Goal: Transaction & Acquisition: Purchase product/service

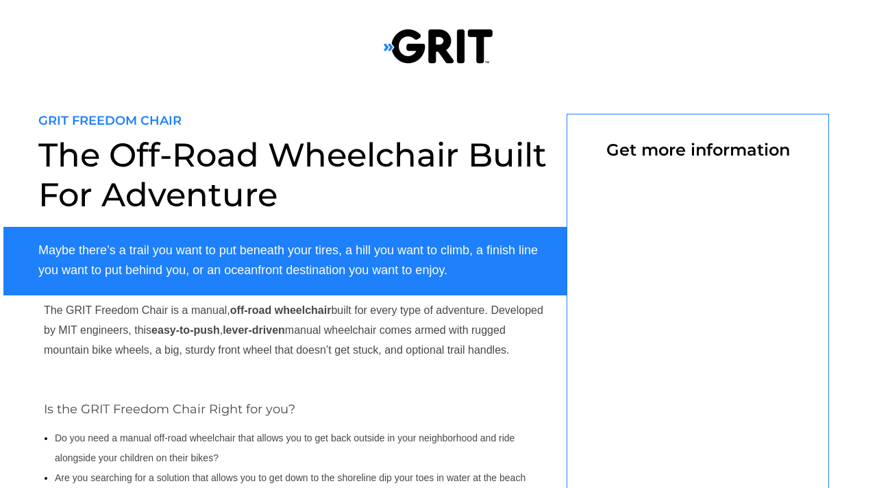
scroll to position [60, 0]
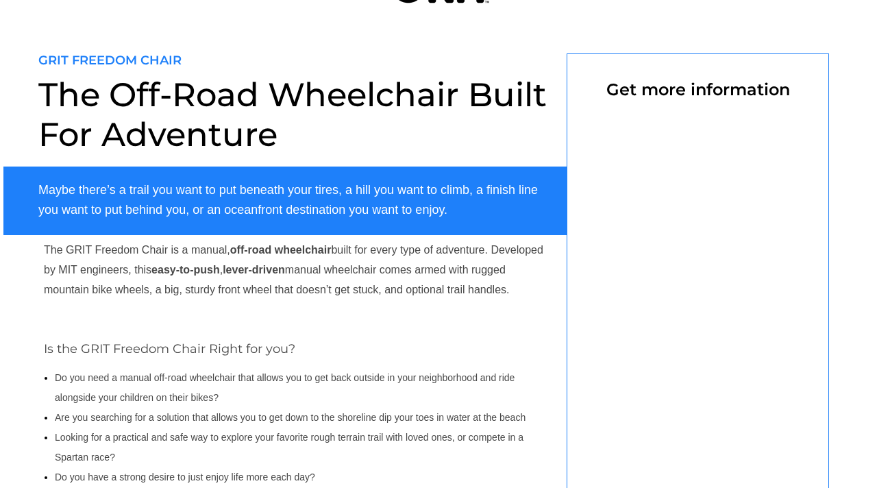
select select "US"
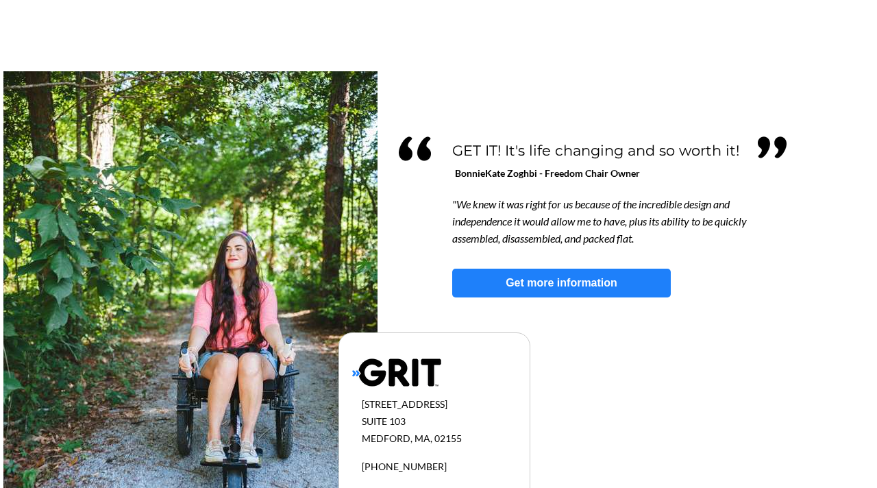
scroll to position [1165, 0]
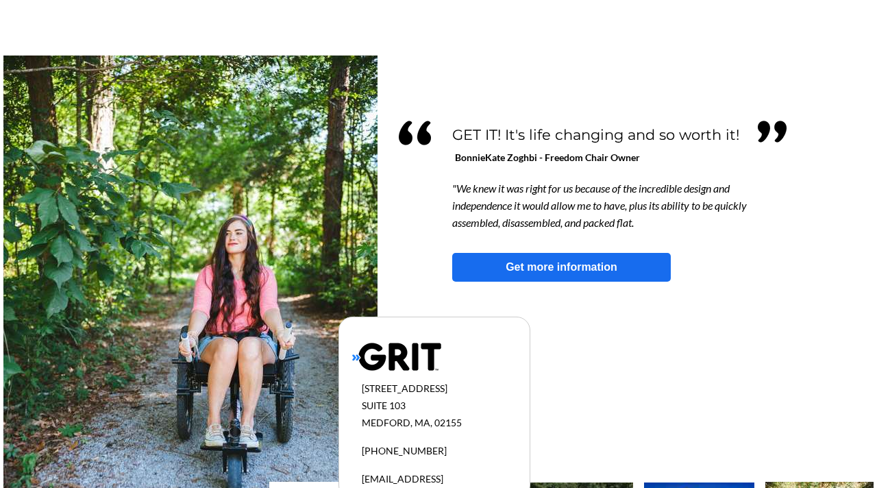
click at [549, 258] on link "Get more information" at bounding box center [561, 267] width 219 height 29
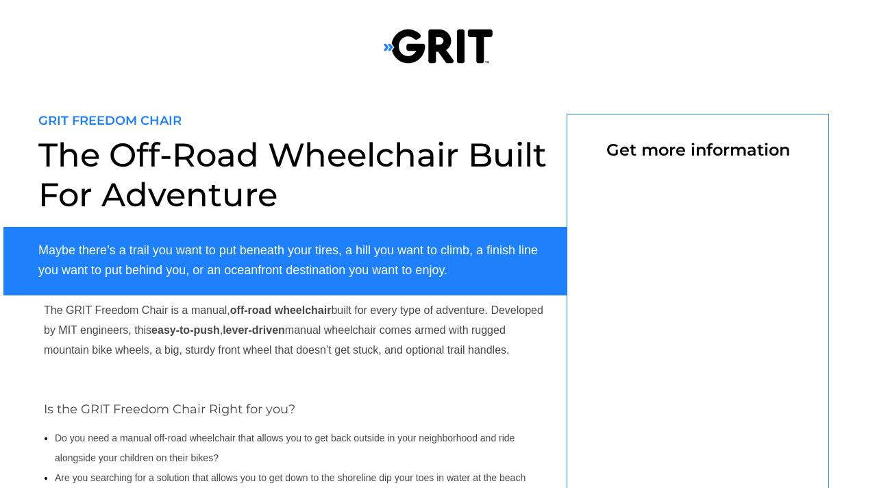
scroll to position [114, 0]
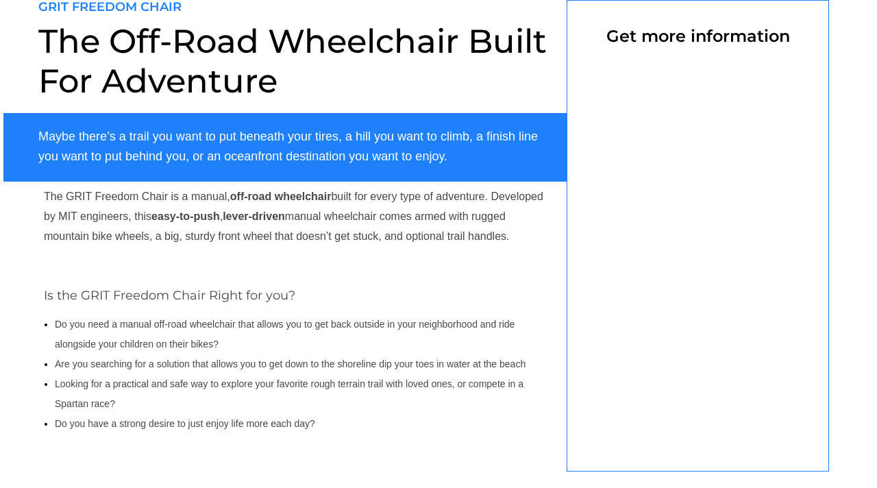
select select "US"
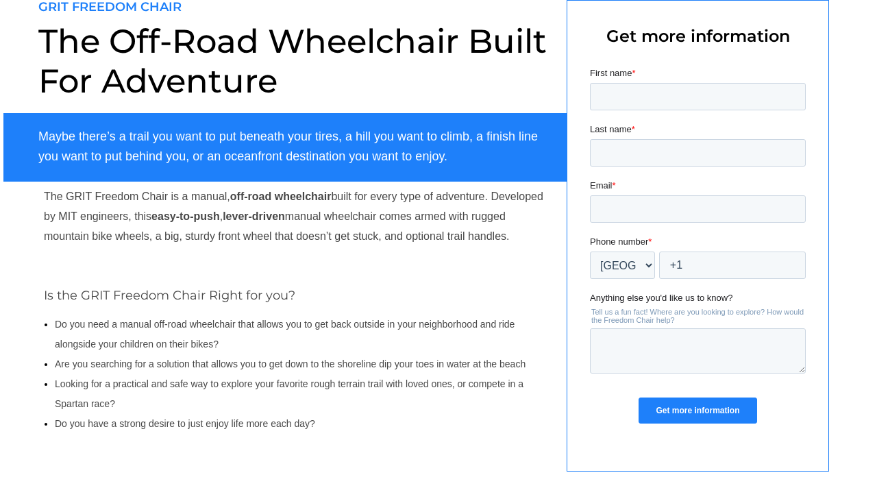
scroll to position [0, 0]
click at [623, 103] on input "First name *" at bounding box center [698, 96] width 216 height 27
type input "Kim"
type input "Smith"
type input "k.rudyardsmith@gmail.com"
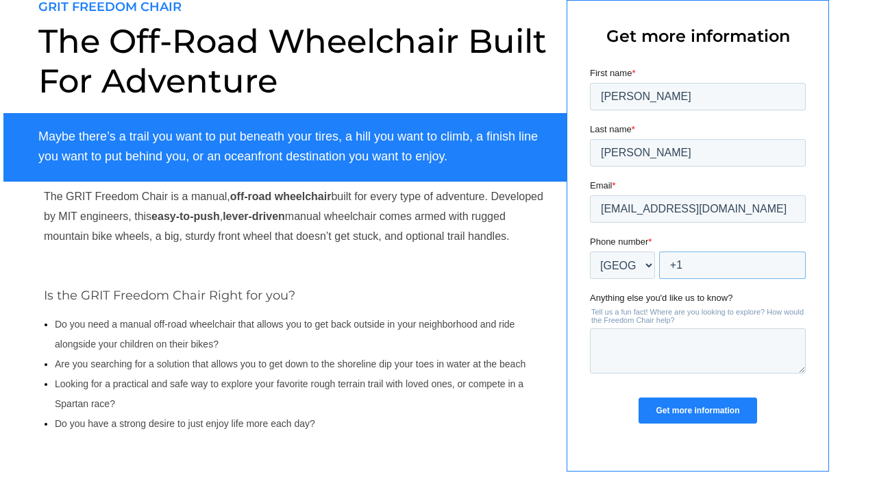
click at [693, 264] on input "+1" at bounding box center [732, 264] width 147 height 27
type input "+1 9788446943"
click at [685, 419] on input "Get more information" at bounding box center [697, 410] width 118 height 26
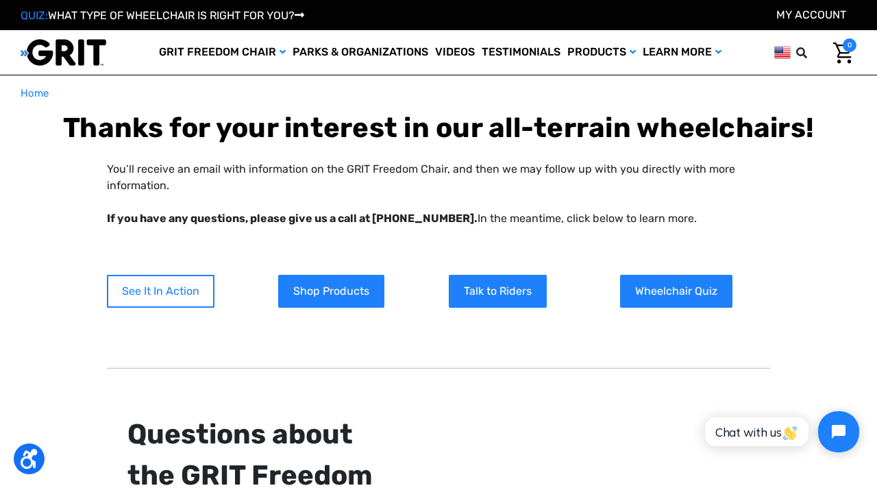
click at [157, 295] on link "See It In Action" at bounding box center [161, 291] width 108 height 33
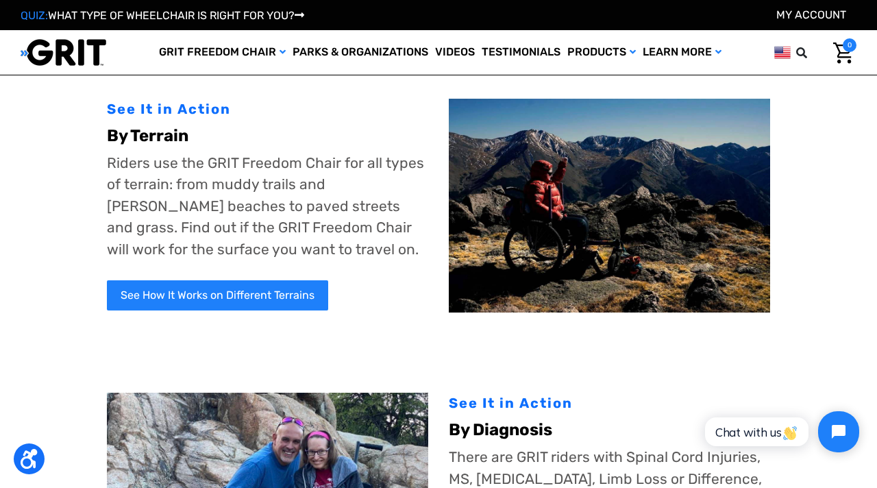
scroll to position [45, 0]
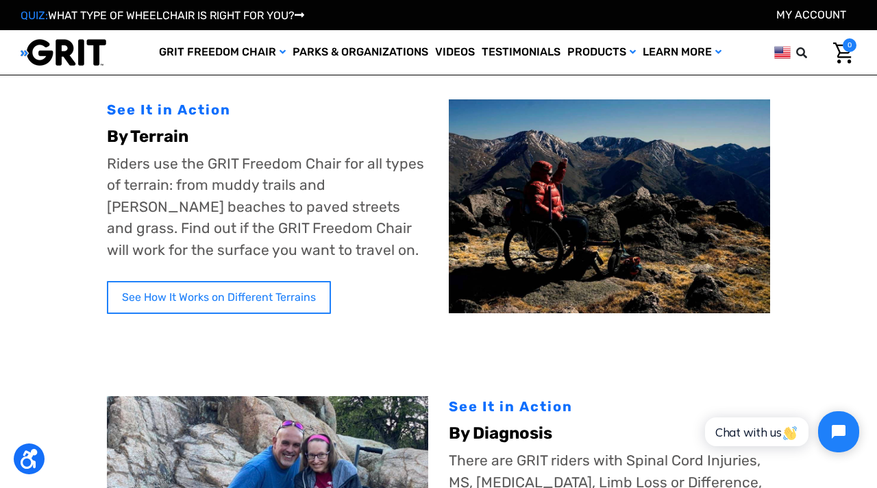
click at [158, 294] on link "See How It Works on Different Terrains" at bounding box center [219, 297] width 224 height 33
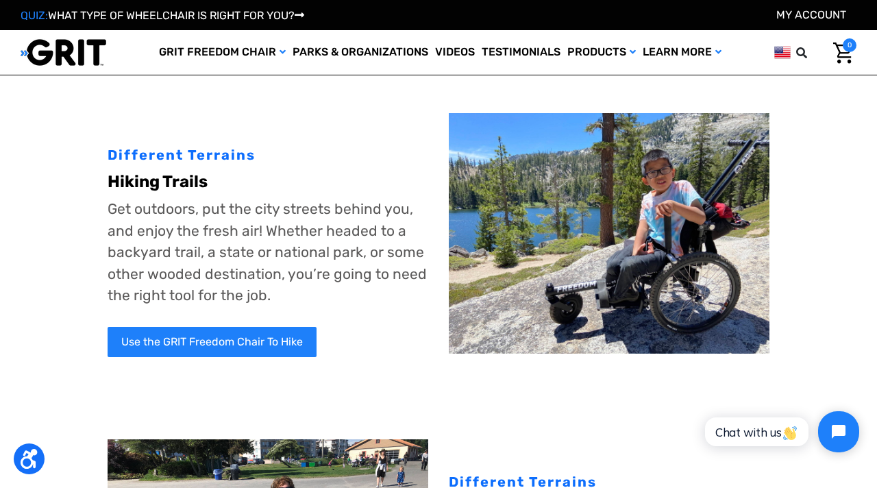
scroll to position [34, 0]
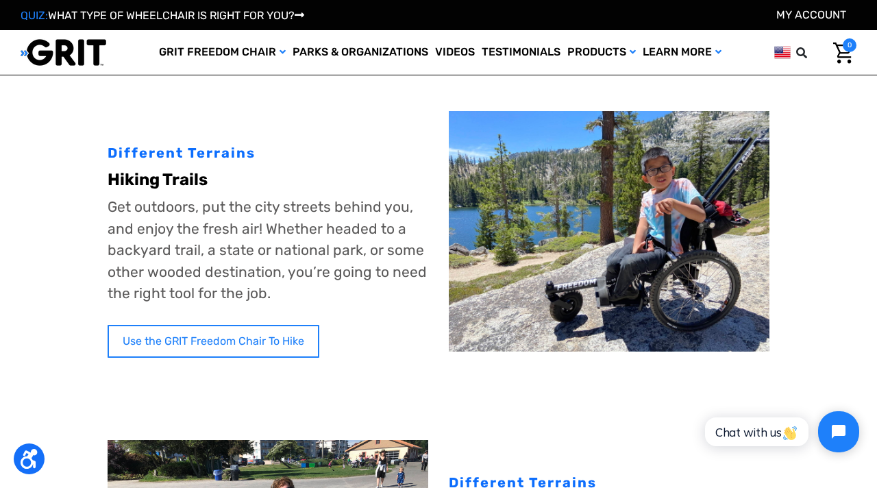
click at [208, 342] on link "Use the GRIT Freedom Chair To Hike" at bounding box center [214, 341] width 212 height 33
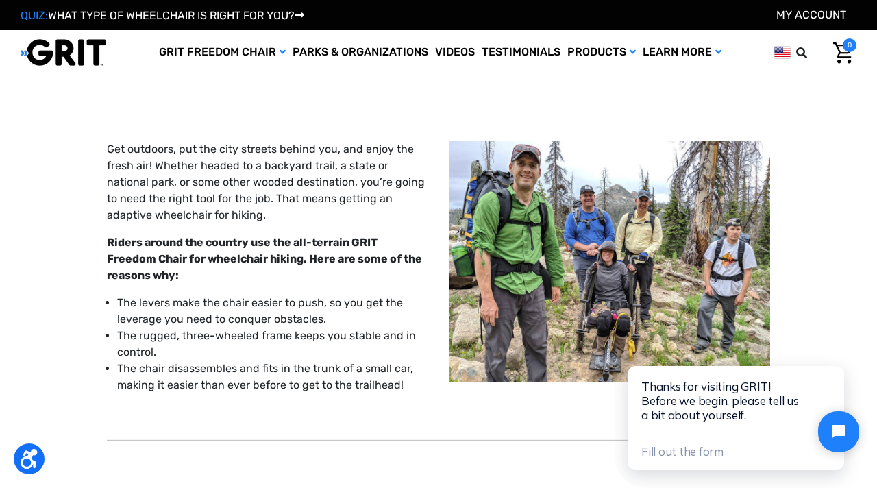
scroll to position [35, 0]
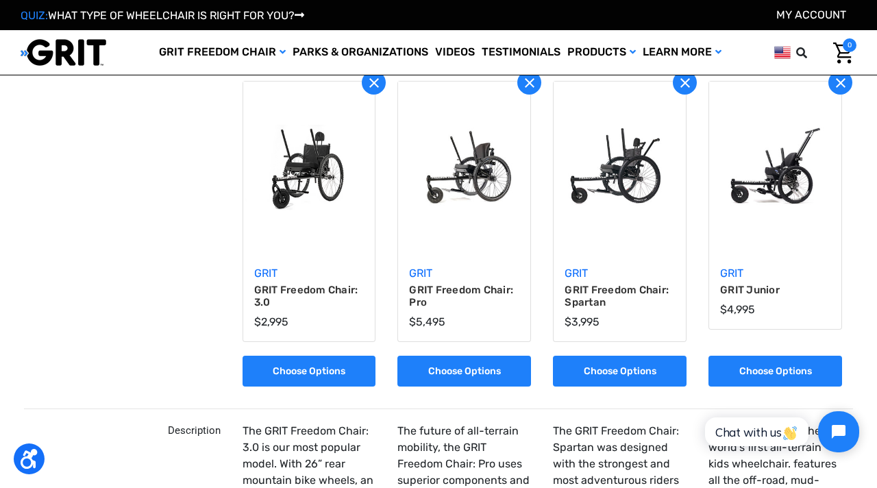
scroll to position [65, 0]
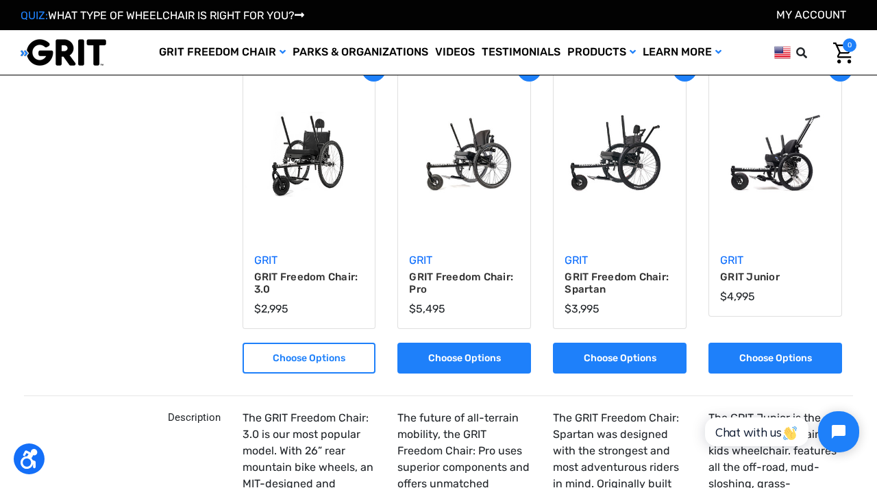
click at [316, 360] on link "Choose Options" at bounding box center [309, 357] width 134 height 31
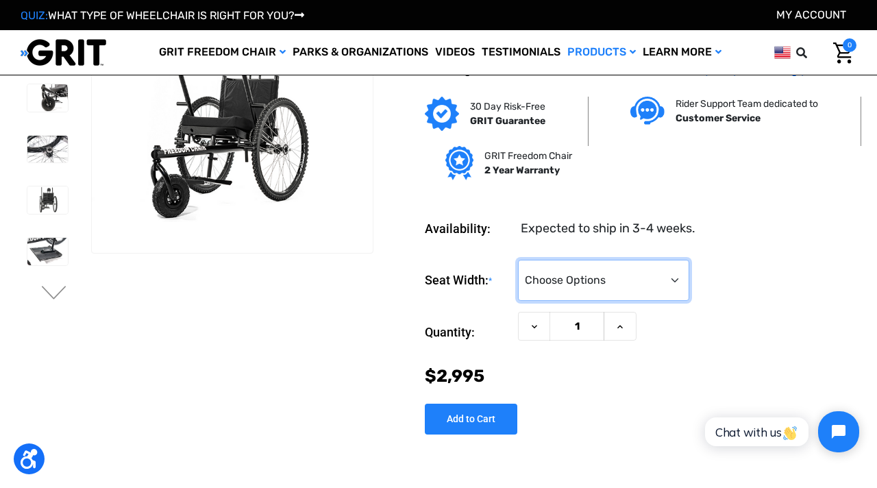
click at [670, 277] on select "Choose Options 16" 18" 20"" at bounding box center [603, 280] width 171 height 41
select select "326"
click at [518, 260] on select "Choose Options 16" 18" 20"" at bounding box center [603, 280] width 171 height 41
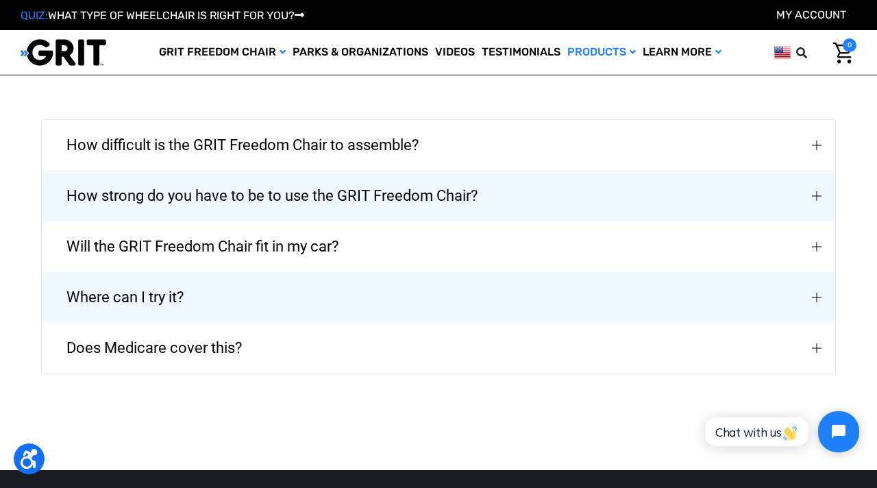
scroll to position [3076, 0]
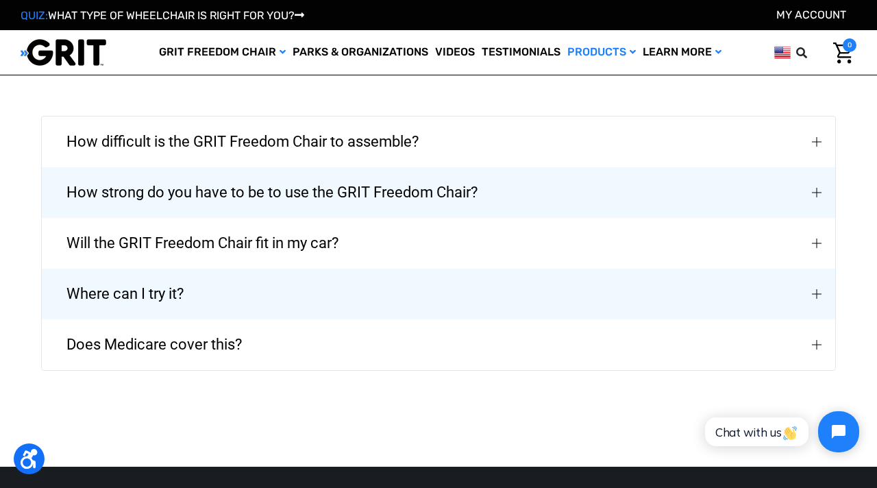
click at [537, 289] on button "Where can I try it?" at bounding box center [438, 294] width 793 height 51
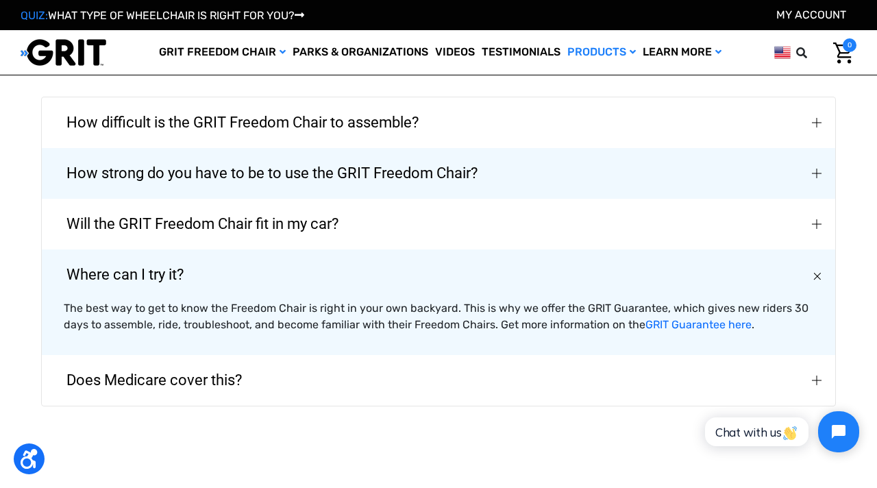
scroll to position [3098, 0]
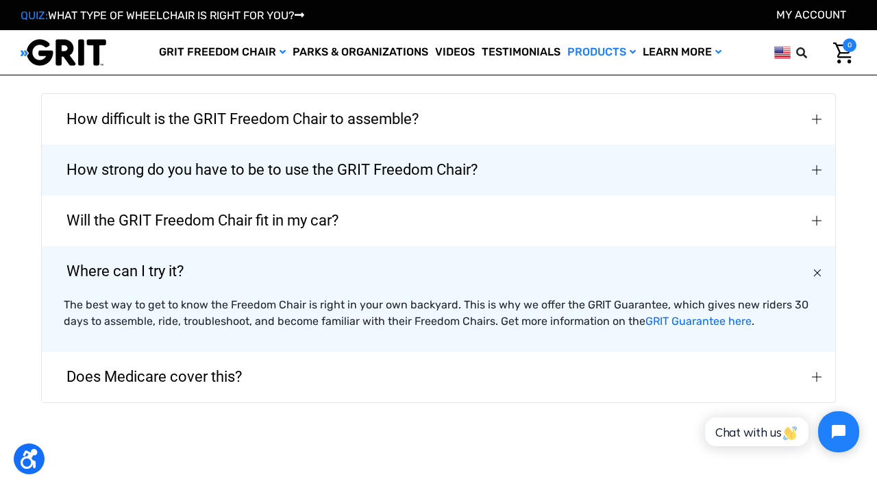
click at [412, 366] on button "Does Medicare cover this?" at bounding box center [438, 376] width 793 height 51
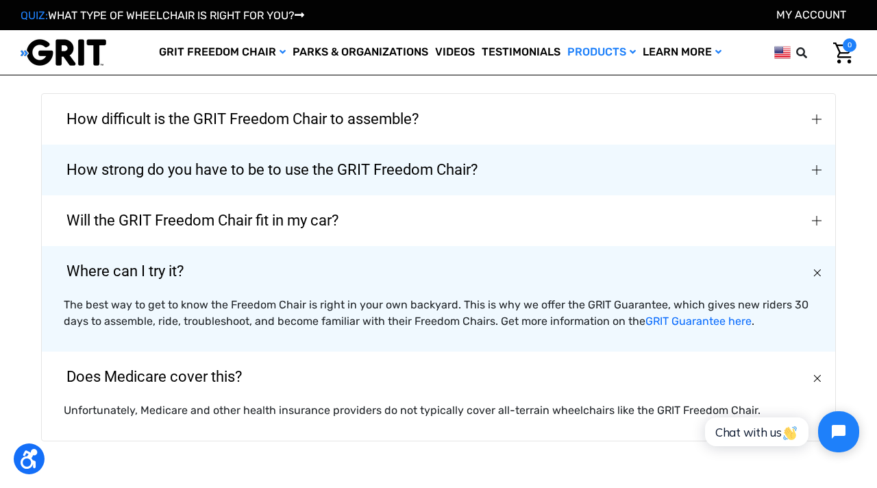
click at [345, 205] on span "Will the GRIT Freedom Chair fit in my car?" at bounding box center [202, 220] width 313 height 49
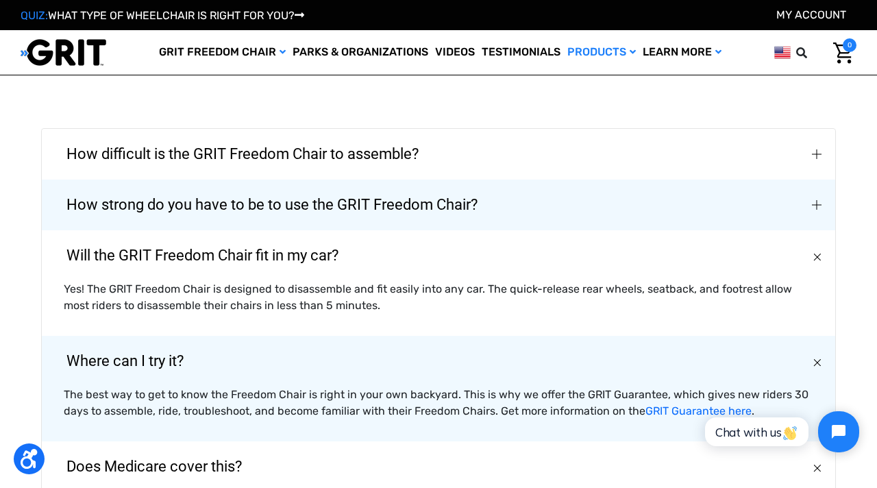
scroll to position [3053, 0]
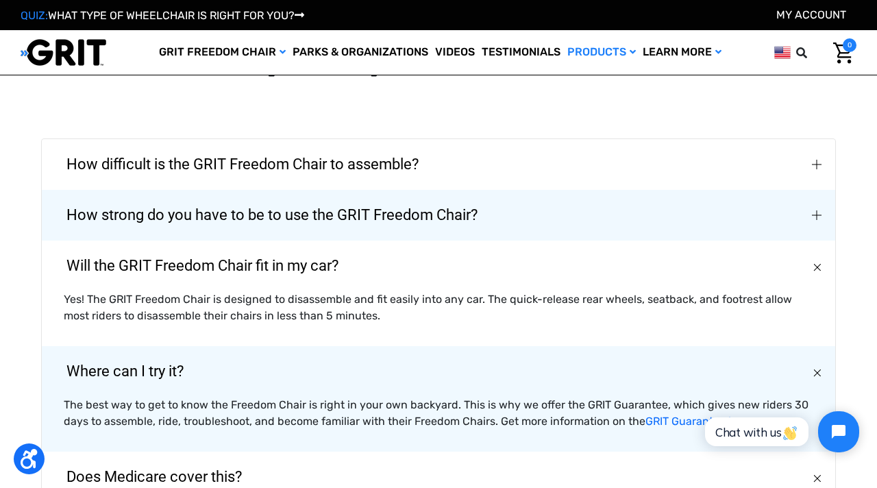
click at [349, 197] on span "How strong do you have to be to use the GRIT Freedom Chair?" at bounding box center [272, 214] width 452 height 49
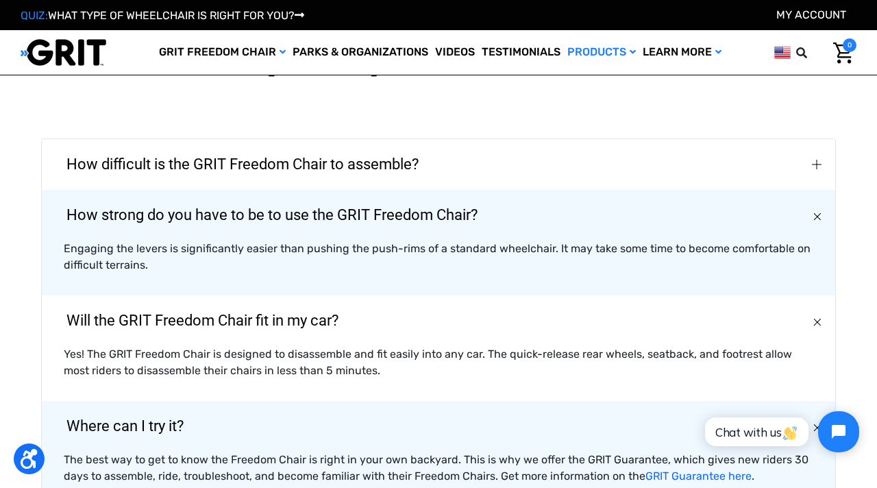
scroll to position [3058, 0]
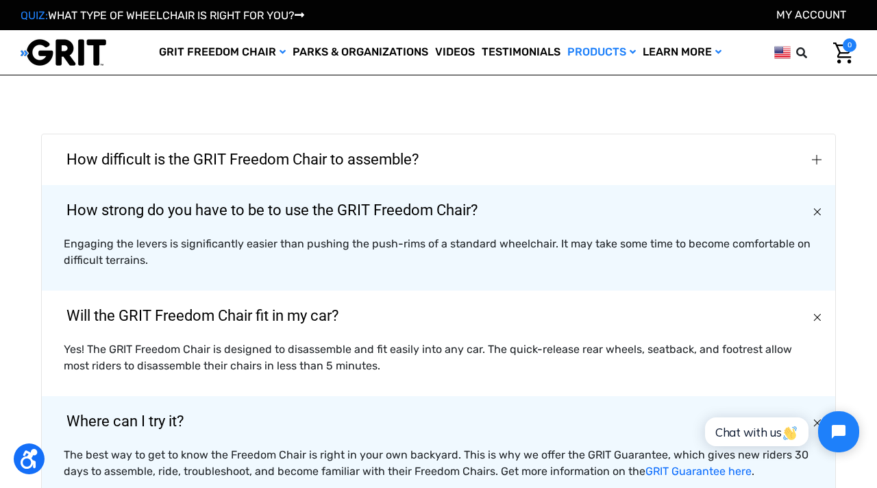
click at [364, 142] on span "How difficult is the GRIT Freedom Chair to assemble?" at bounding box center [242, 159] width 393 height 49
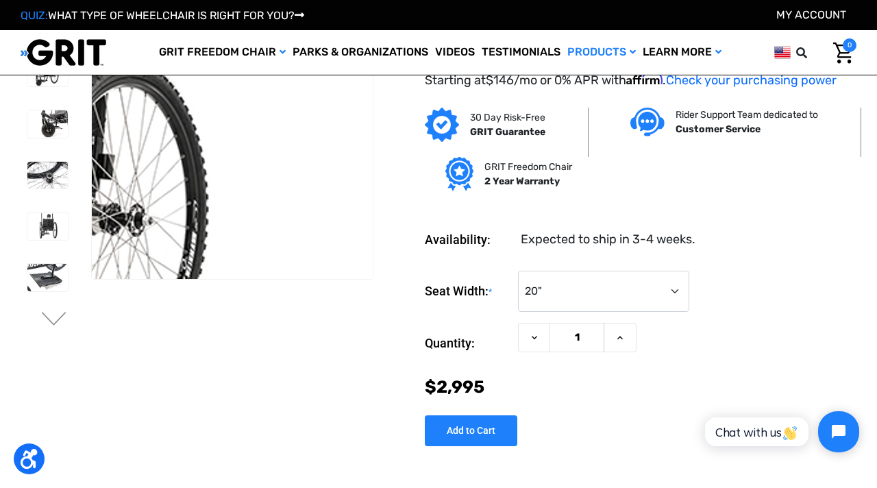
scroll to position [0, 0]
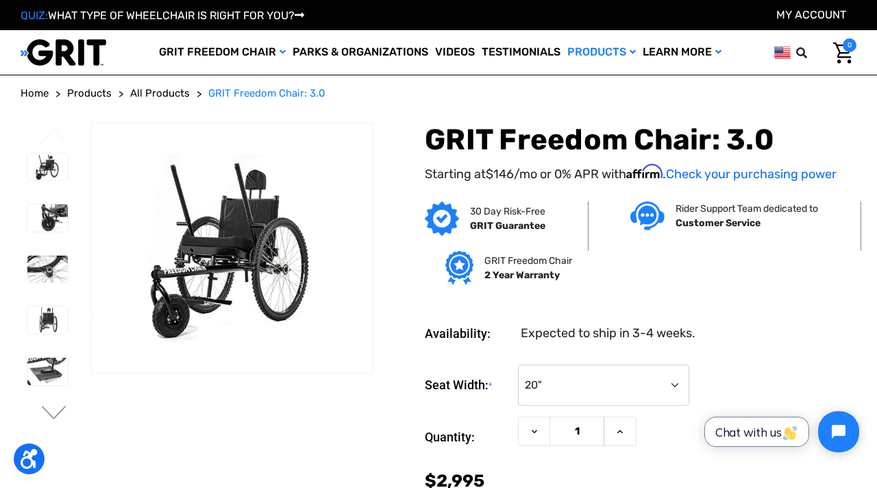
click at [739, 429] on span "Chat with us" at bounding box center [756, 432] width 83 height 14
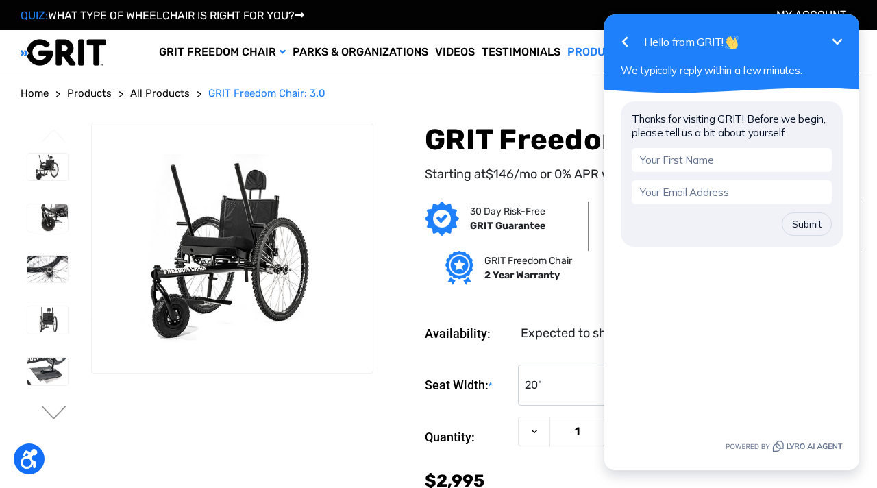
click at [698, 154] on input "text" at bounding box center [732, 160] width 200 height 24
type input "[PERSON_NAME]"
click at [696, 191] on input "email" at bounding box center [732, 192] width 200 height 24
type input "[EMAIL_ADDRESS][DOMAIN_NAME]"
click at [801, 221] on button "Submit" at bounding box center [807, 223] width 50 height 23
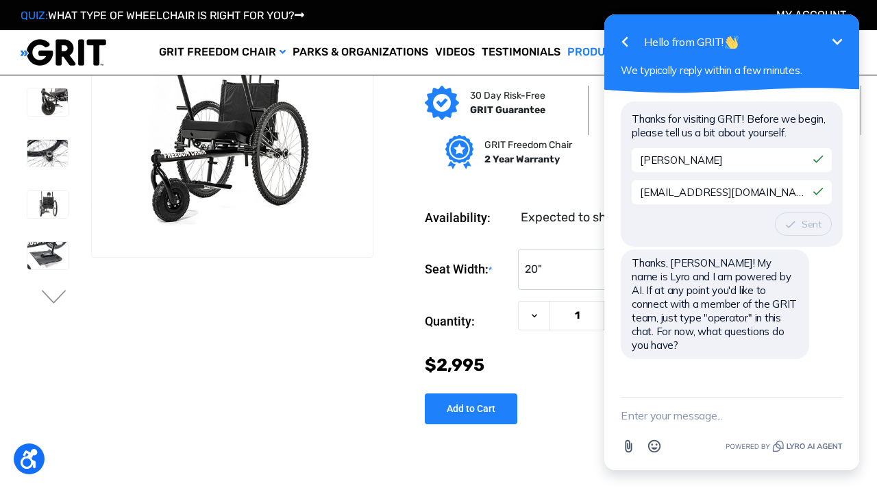
scroll to position [45, 0]
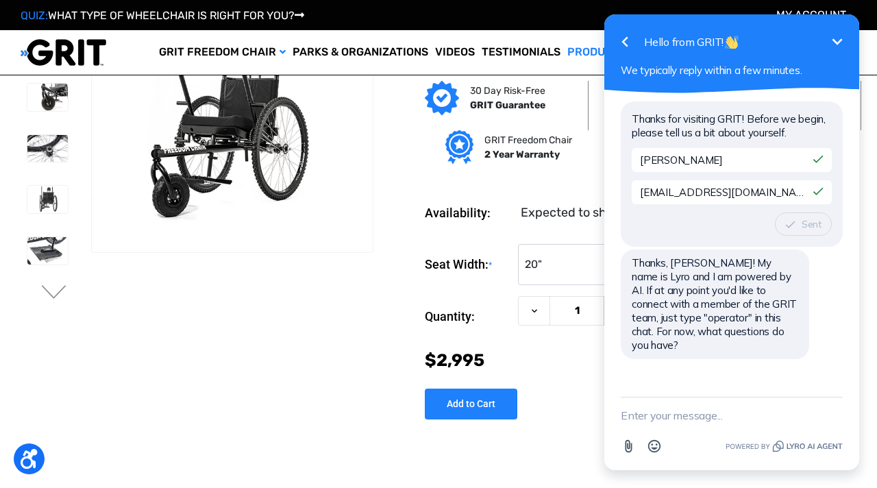
click at [666, 358] on div "Thanks for visiting GRIT! Before we begin, please tell us a bit about yourself.…" at bounding box center [732, 238] width 222 height 277
click at [647, 378] on div "Thanks for visiting GRIT! Before we begin, please tell us a bit about yourself.…" at bounding box center [731, 244] width 255 height 303
click at [630, 417] on textarea "New message" at bounding box center [732, 415] width 222 height 36
click at [665, 414] on textarea "can I get handles for the" at bounding box center [715, 415] width 188 height 36
click at [771, 414] on textarea "can I get push handles for the" at bounding box center [715, 415] width 188 height 36
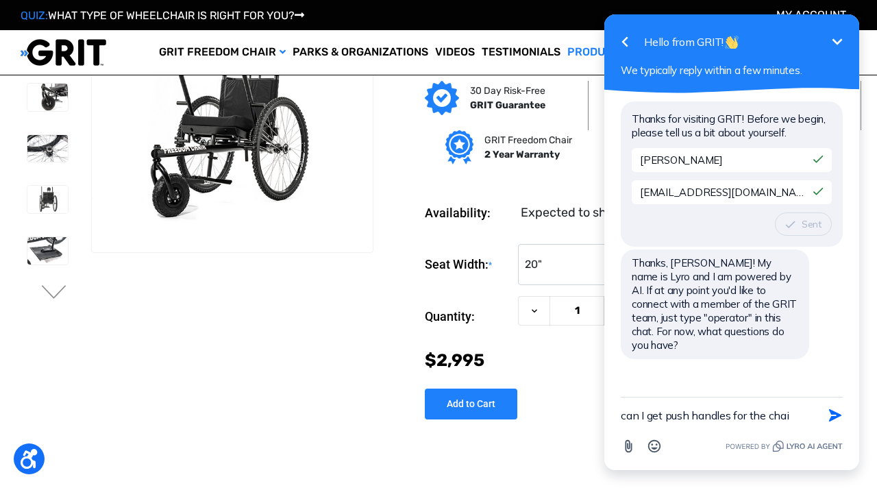
type textarea "can I get push handles for the chair"
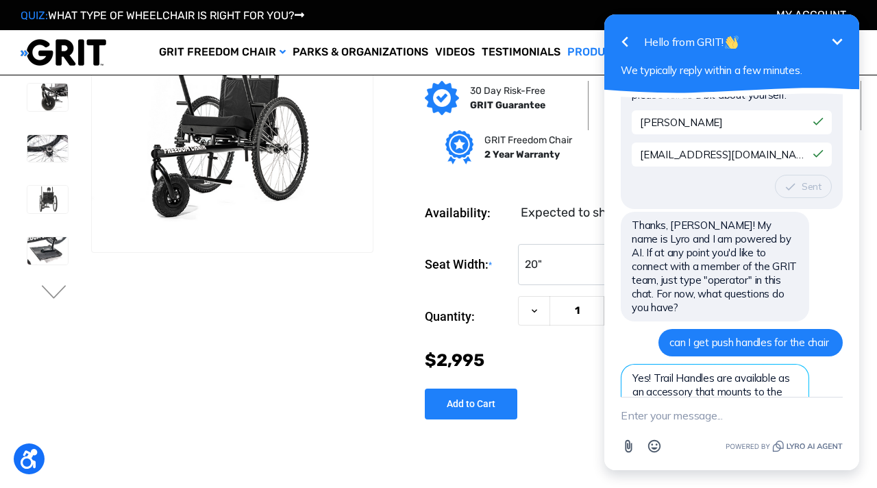
scroll to position [179, 0]
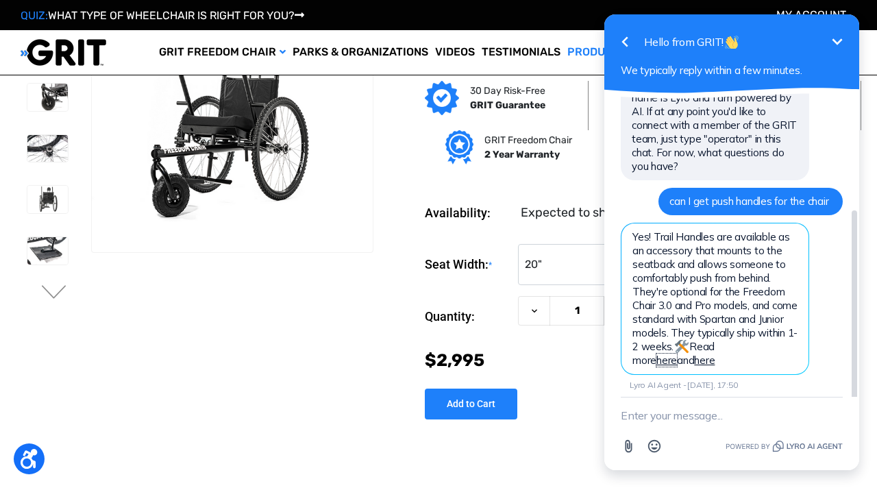
click at [677, 353] on link "here" at bounding box center [666, 359] width 21 height 13
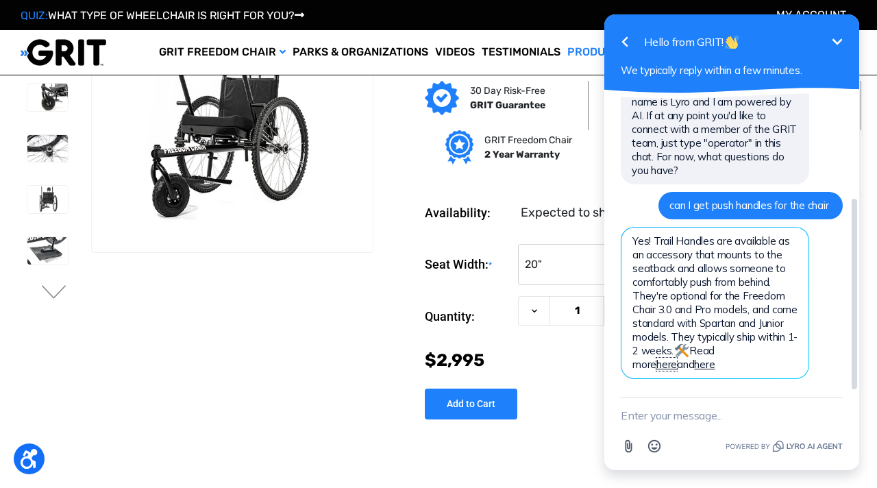
scroll to position [161, 0]
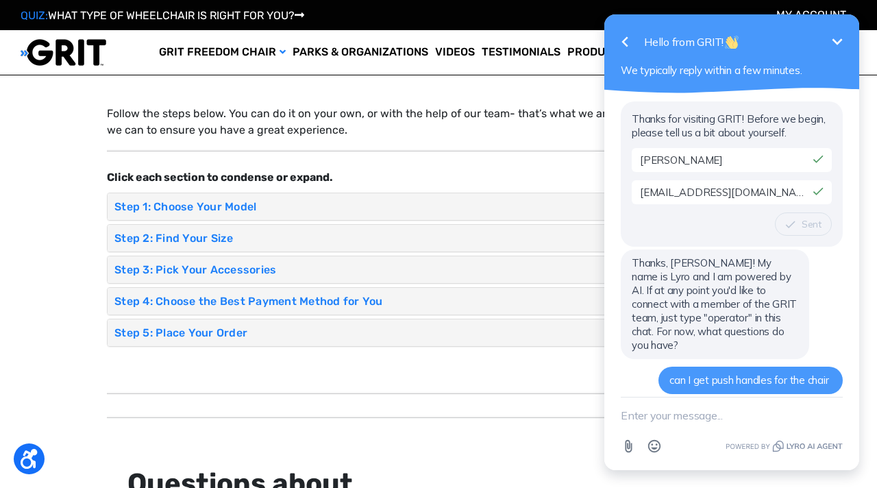
scroll to position [179, 0]
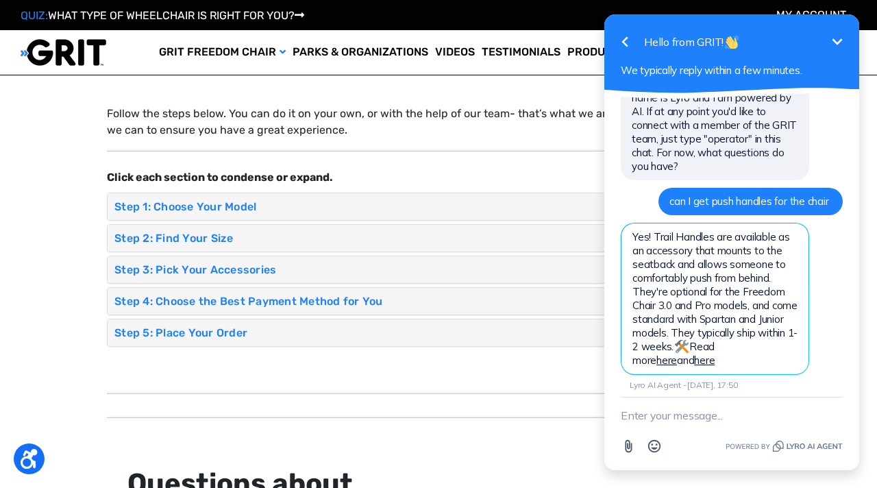
click at [310, 274] on h4 "Step 3: Pick Your Accessories" at bounding box center [431, 269] width 635 height 13
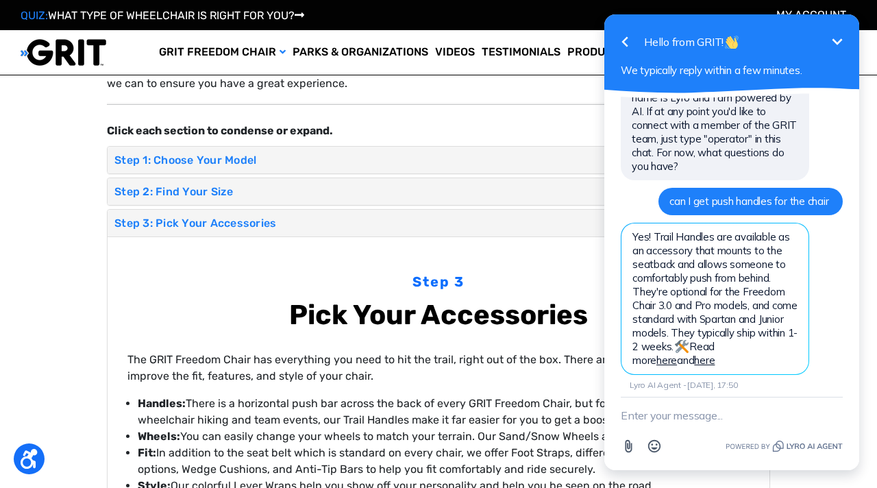
scroll to position [88, 0]
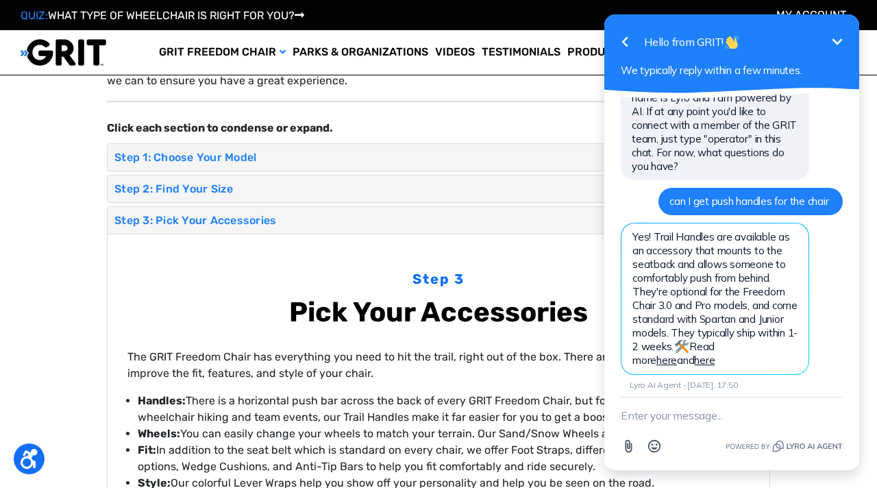
click at [839, 37] on icon "Minimize" at bounding box center [837, 42] width 16 height 16
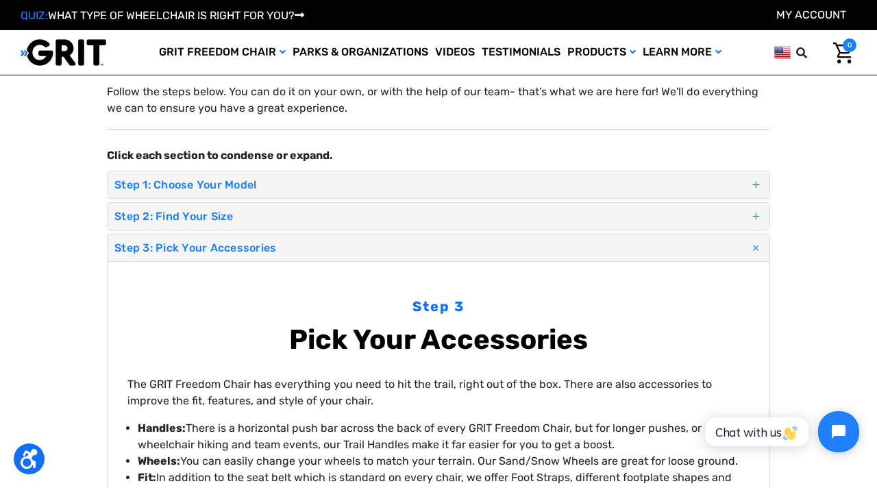
scroll to position [55, 0]
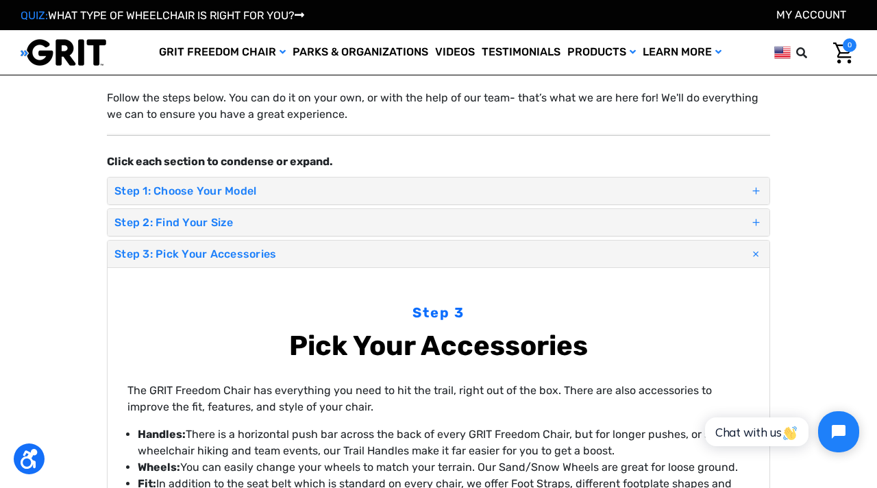
click at [543, 221] on h4 "Step 2: Find Your Size" at bounding box center [431, 222] width 635 height 13
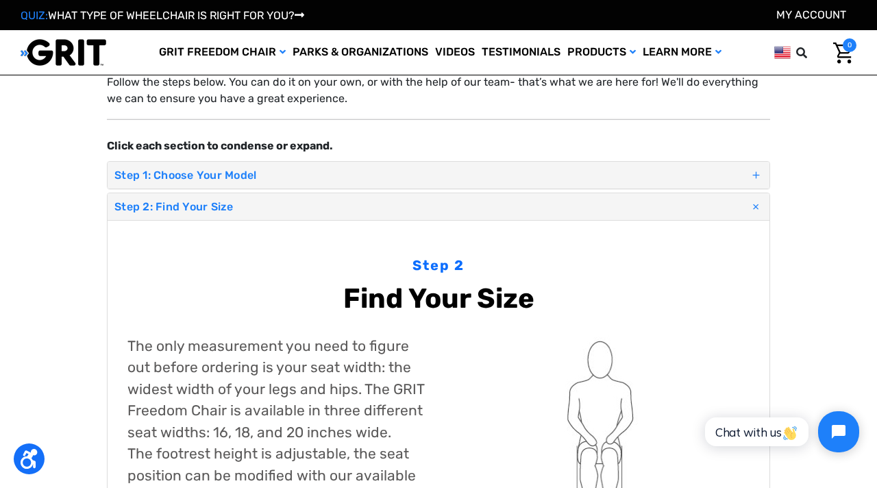
scroll to position [0, 0]
